Goal: Information Seeking & Learning: Learn about a topic

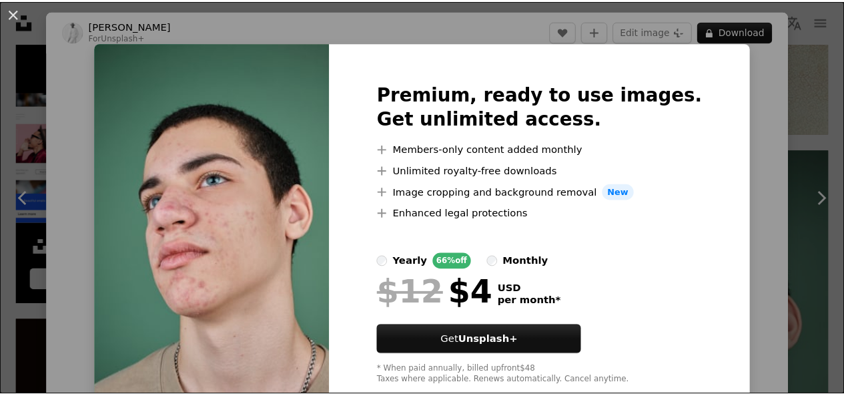
scroll to position [2603, 0]
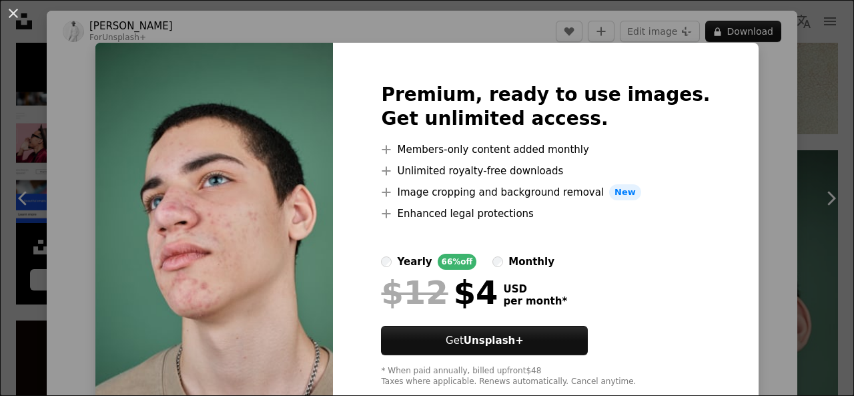
click at [747, 177] on div "An X shape Premium, ready to use images. Get unlimited access. A plus sign Memb…" at bounding box center [427, 198] width 854 height 396
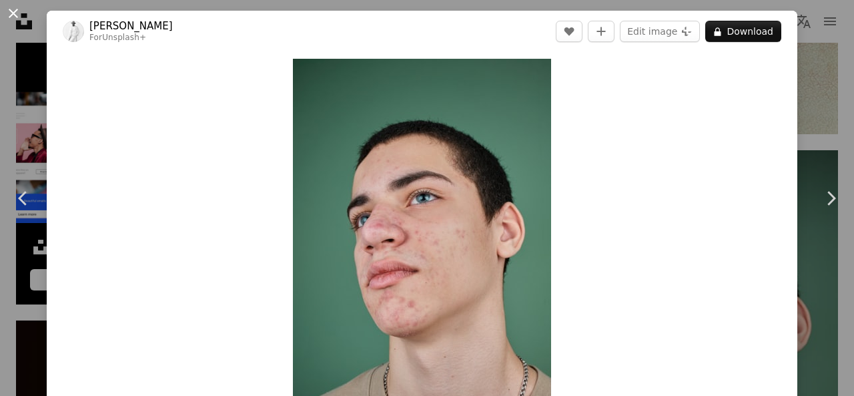
click at [17, 11] on button "An X shape" at bounding box center [13, 13] width 16 height 16
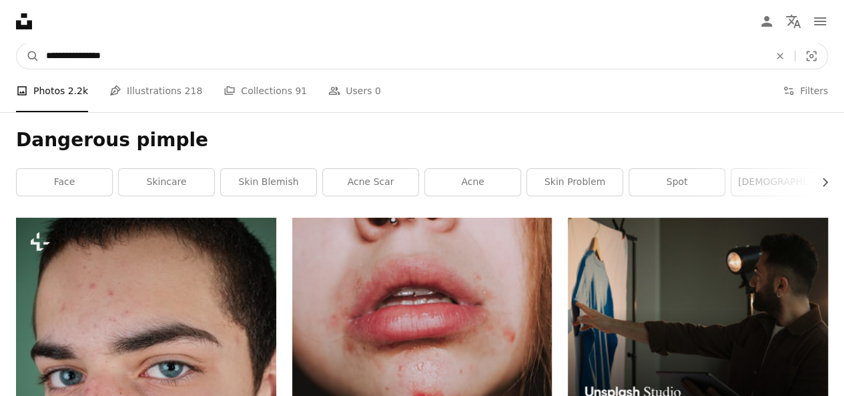
click at [133, 55] on input "**********" at bounding box center [402, 55] width 726 height 25
type input "**********"
click at [17, 43] on button "A magnifying glass" at bounding box center [28, 55] width 23 height 25
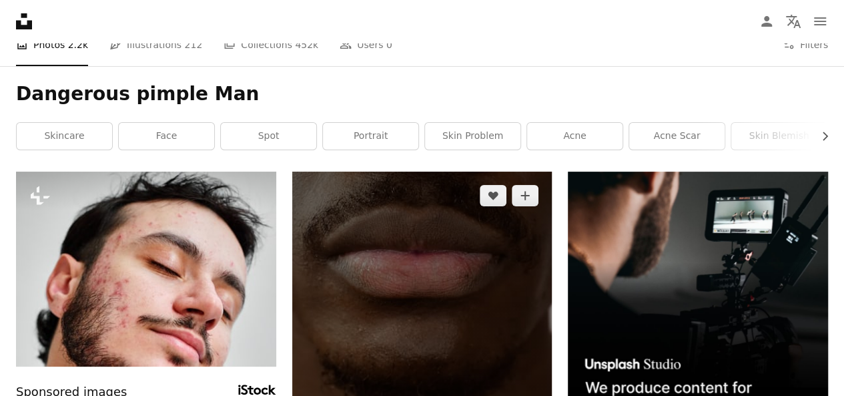
scroll to position [67, 0]
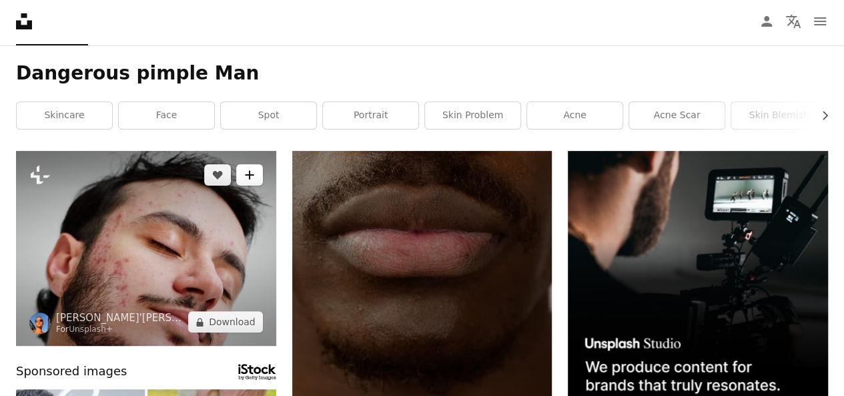
click at [253, 181] on button "A plus sign" at bounding box center [249, 174] width 27 height 21
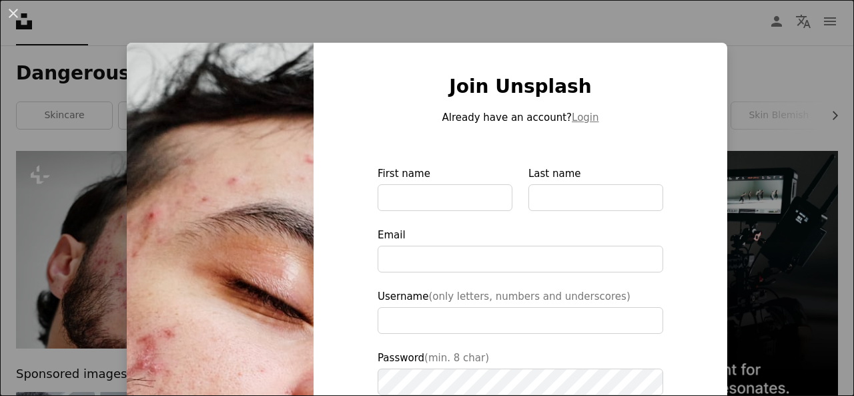
click at [570, 146] on div at bounding box center [521, 145] width 286 height 40
click at [750, 106] on div "An X shape Join Unsplash Already have an account? Login First name Last name Em…" at bounding box center [427, 198] width 854 height 396
click at [750, 106] on link "skin blemish" at bounding box center [778, 115] width 95 height 27
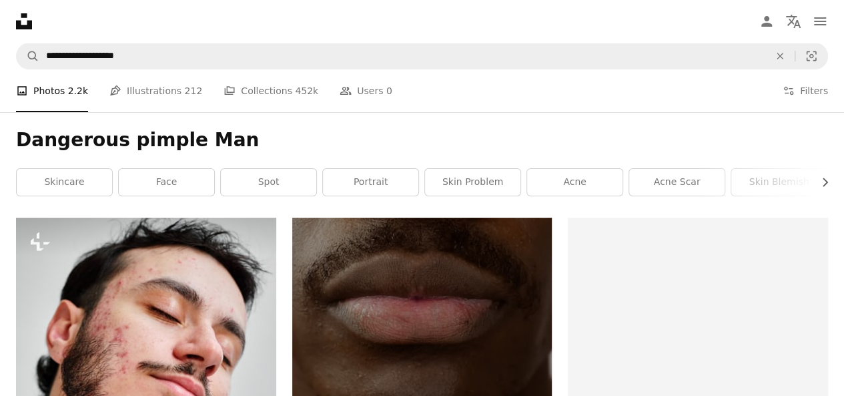
scroll to position [67, 0]
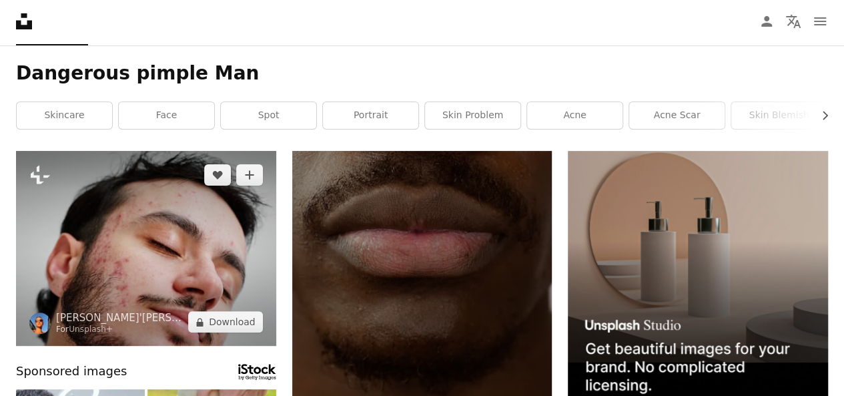
click at [137, 282] on img at bounding box center [146, 248] width 260 height 195
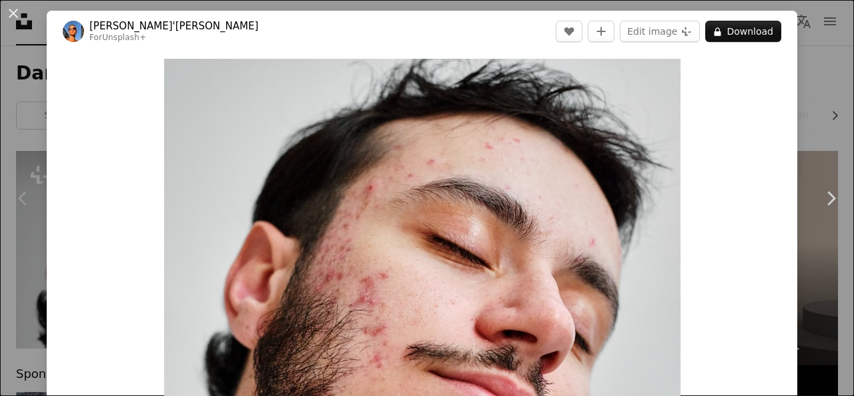
click at [736, 30] on button "A lock Download" at bounding box center [743, 31] width 76 height 21
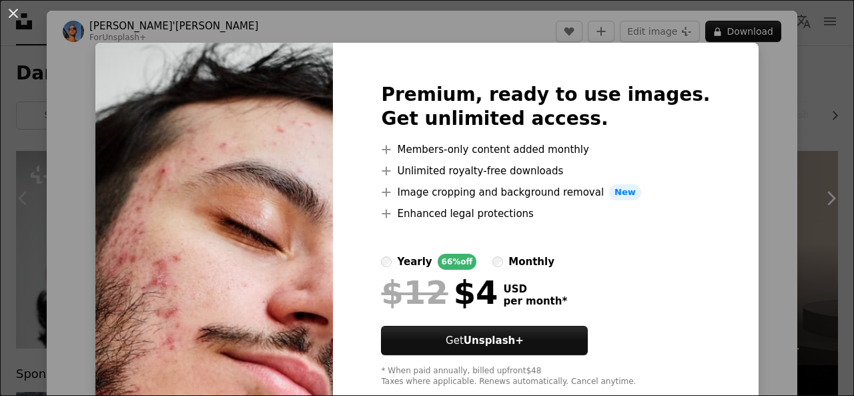
click at [257, 244] on img at bounding box center [214, 235] width 238 height 384
click at [15, 15] on button "An X shape" at bounding box center [13, 13] width 16 height 16
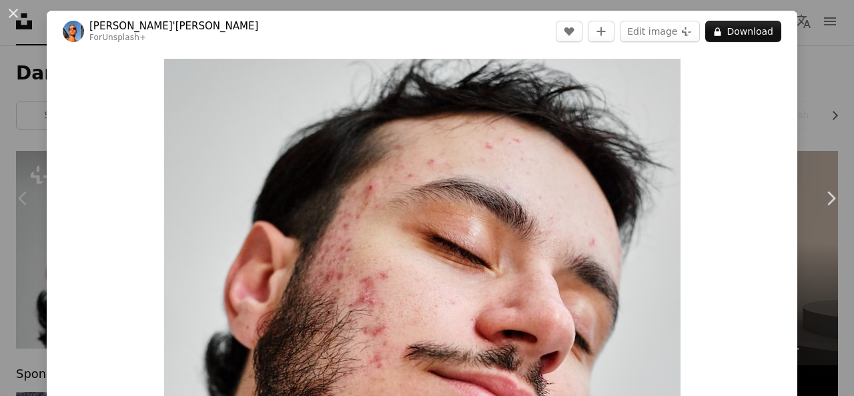
click at [15, 15] on button "An X shape" at bounding box center [13, 13] width 16 height 16
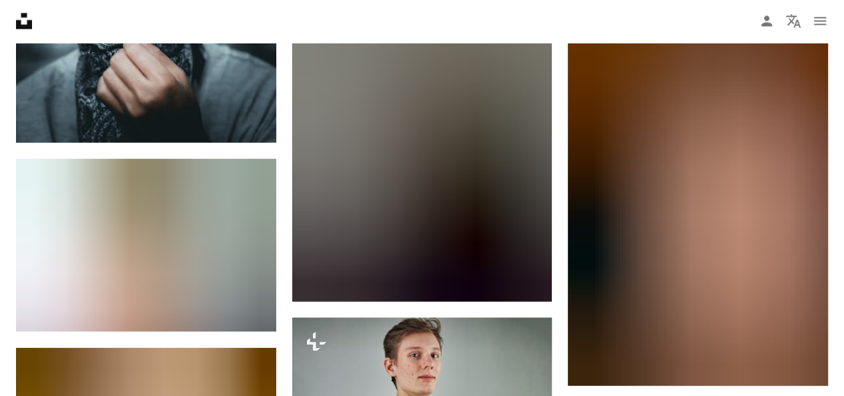
scroll to position [6672, 0]
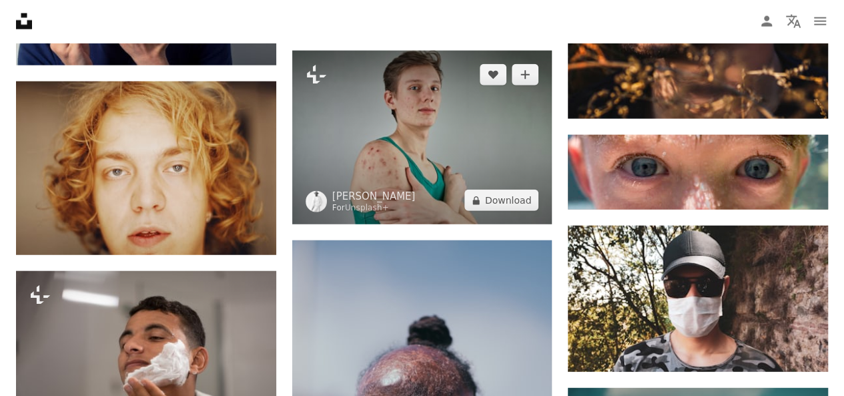
click at [504, 153] on img at bounding box center [422, 137] width 260 height 173
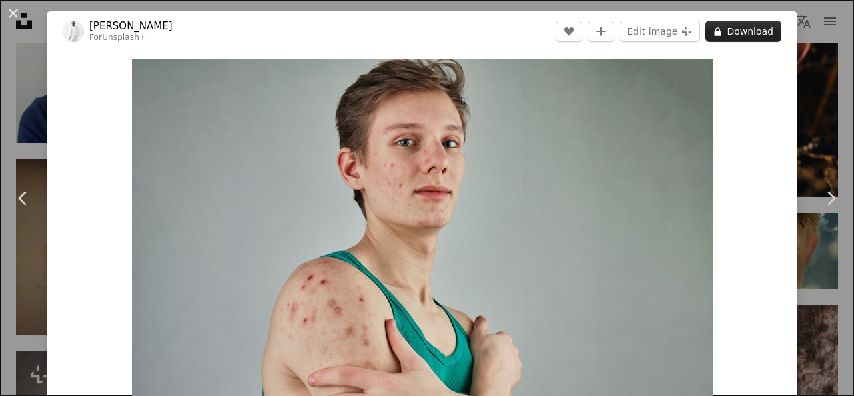
click at [761, 34] on button "A lock Download" at bounding box center [743, 31] width 76 height 21
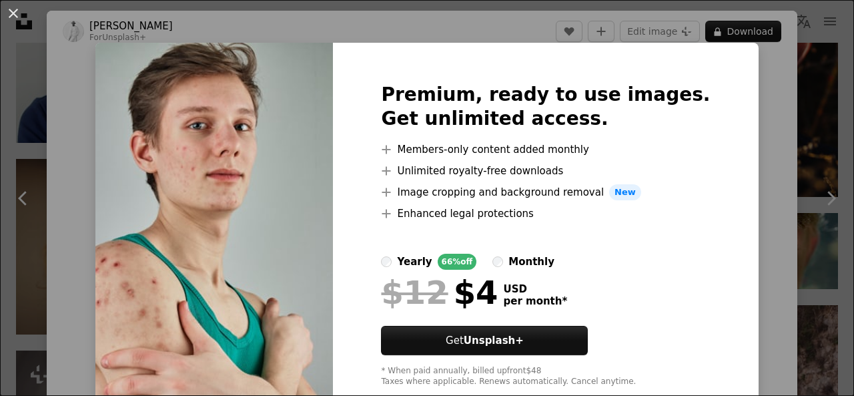
click at [767, 126] on div "An X shape Premium, ready to use images. Get unlimited access. A plus sign Memb…" at bounding box center [427, 198] width 854 height 396
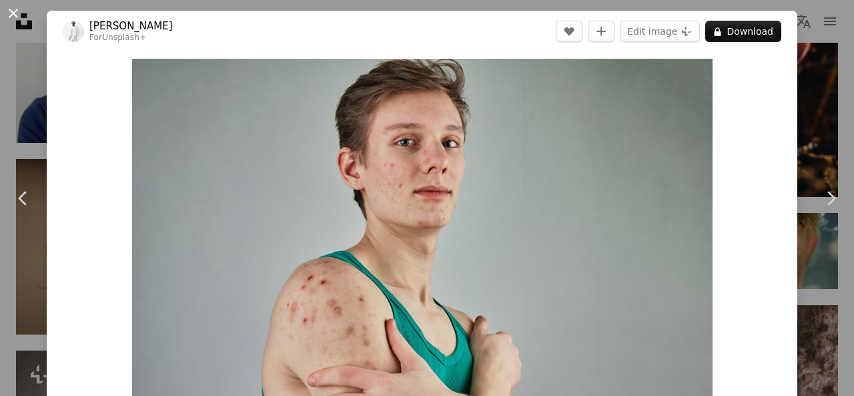
click at [16, 13] on button "An X shape" at bounding box center [13, 13] width 16 height 16
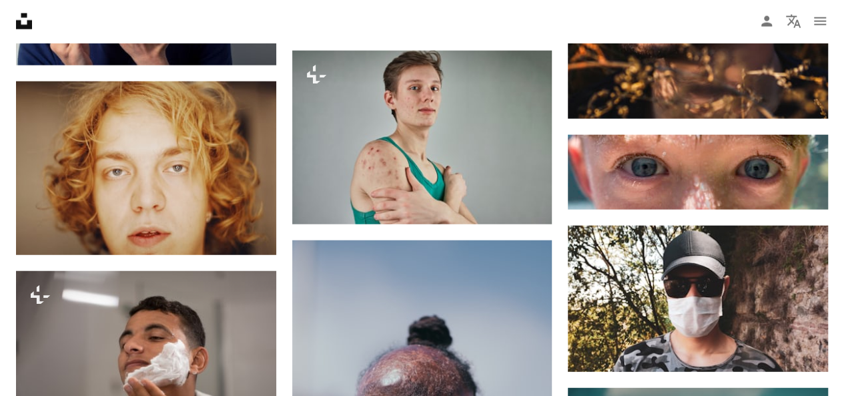
click at [16, 13] on icon "Unsplash logo Unsplash Home" at bounding box center [24, 21] width 27 height 27
